Goal: Find specific page/section: Find specific page/section

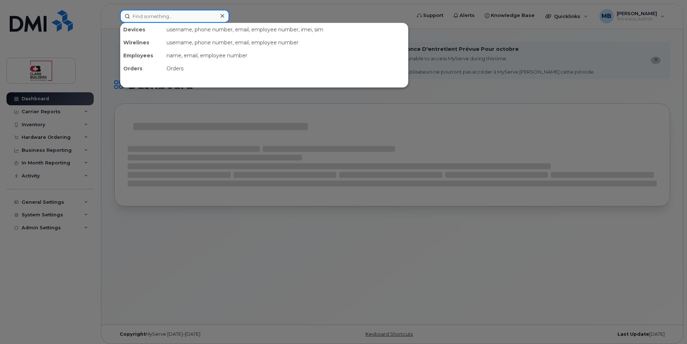
click at [207, 21] on input at bounding box center [174, 16] width 109 height 13
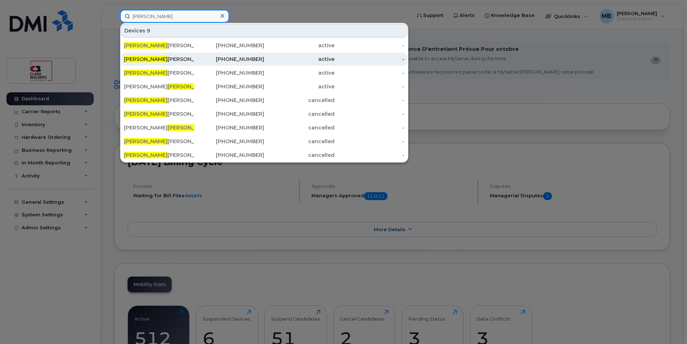
type input "robert"
click at [170, 64] on div "Robert Gillooly" at bounding box center [159, 59] width 70 height 13
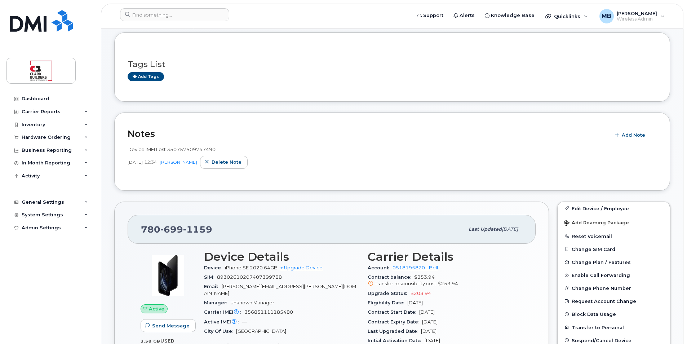
scroll to position [144, 0]
